Goal: Task Accomplishment & Management: Use online tool/utility

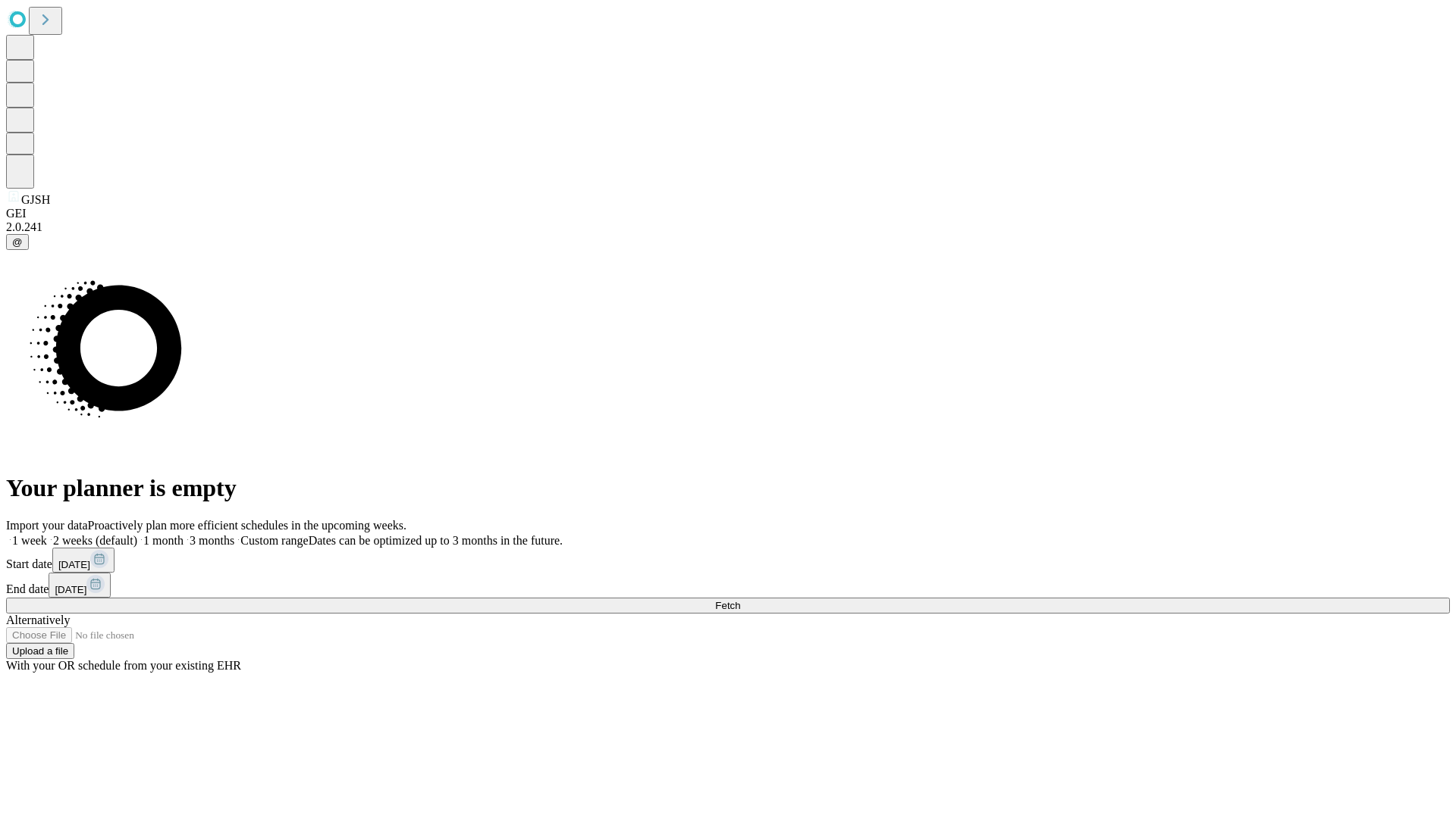
click at [739, 601] on span "Fetch" at bounding box center [727, 606] width 25 height 11
